Goal: Task Accomplishment & Management: Complete application form

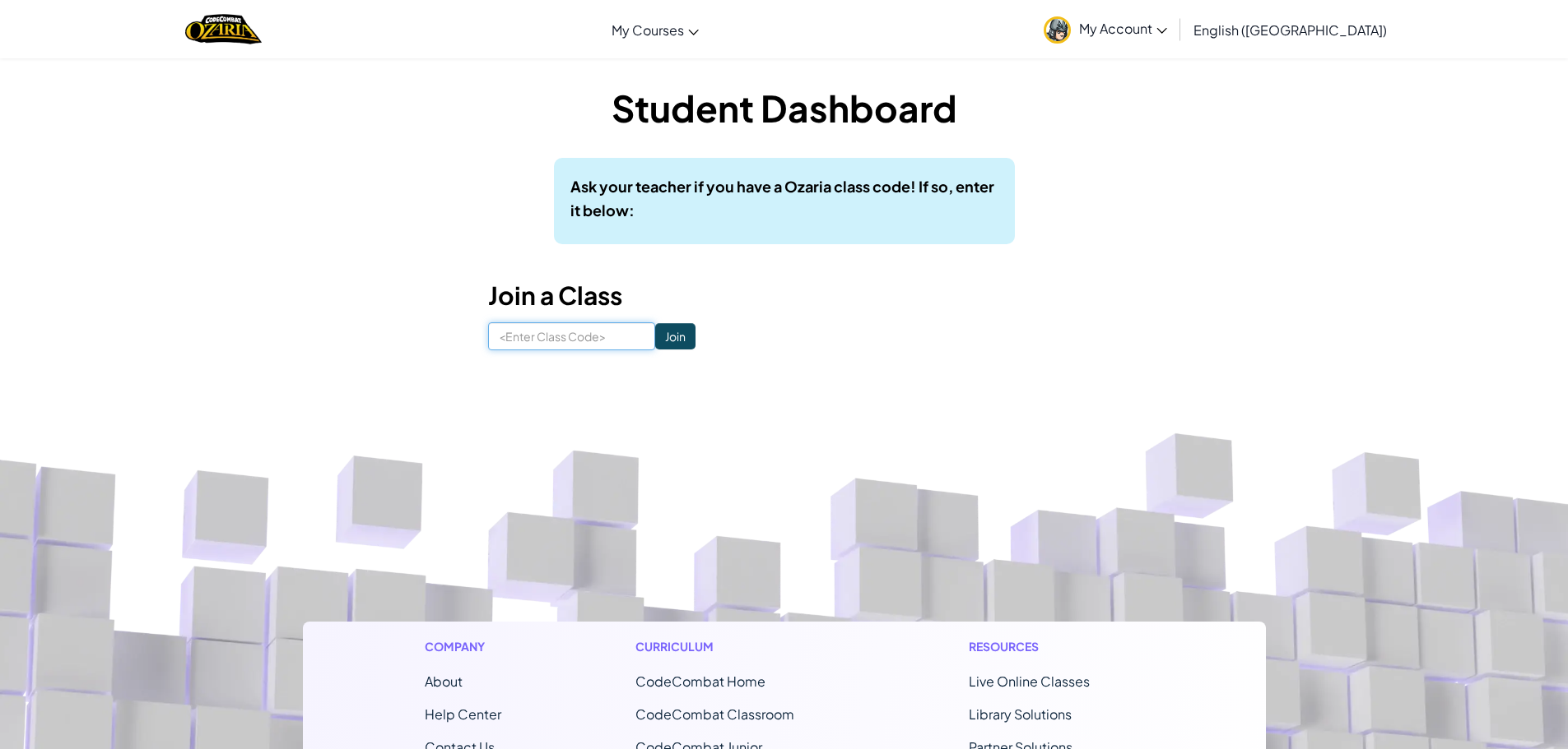
click at [557, 343] on input at bounding box center [571, 336] width 167 height 28
type input "ThinMapParty"
click at [662, 346] on input "Join" at bounding box center [675, 336] width 40 height 27
